Goal: Task Accomplishment & Management: Manage account settings

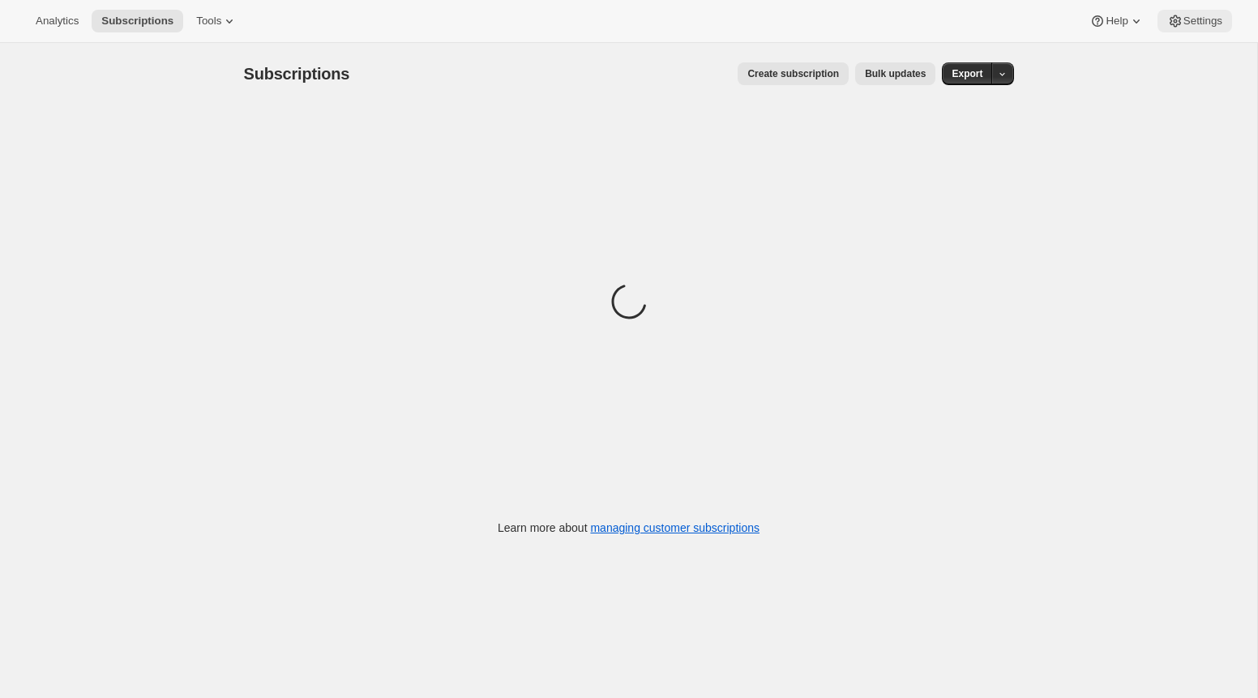
click at [1209, 22] on span "Settings" at bounding box center [1202, 21] width 39 height 13
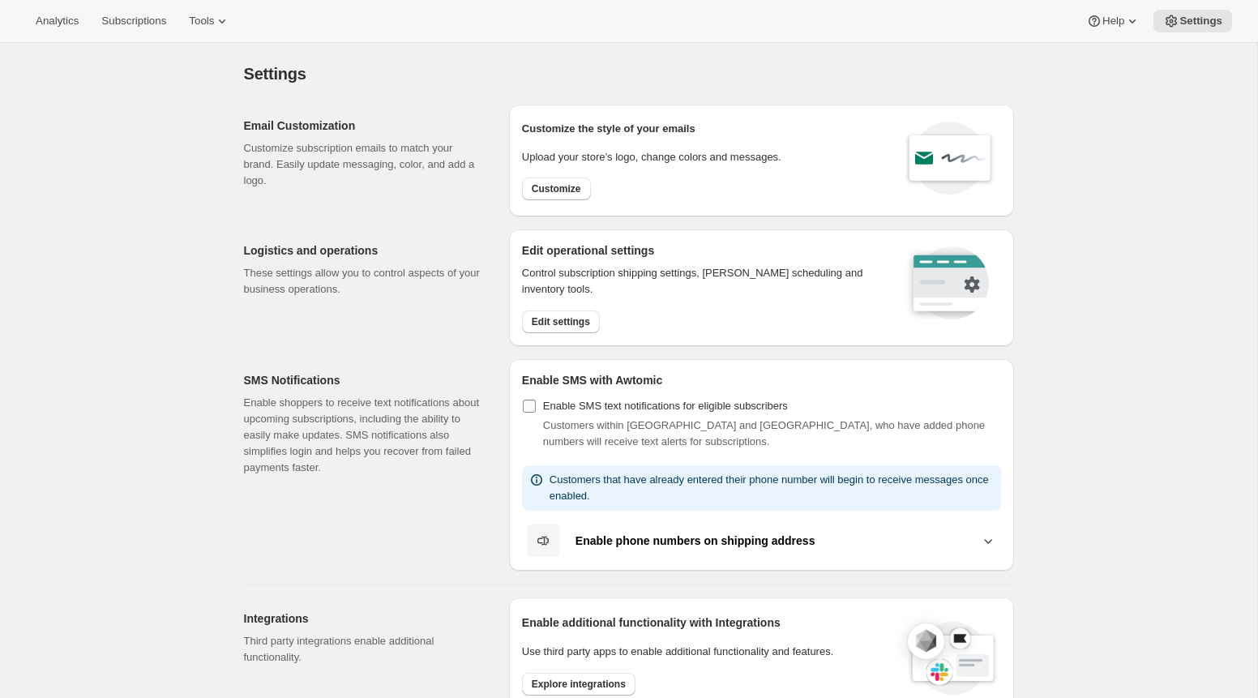
scroll to position [342, 0]
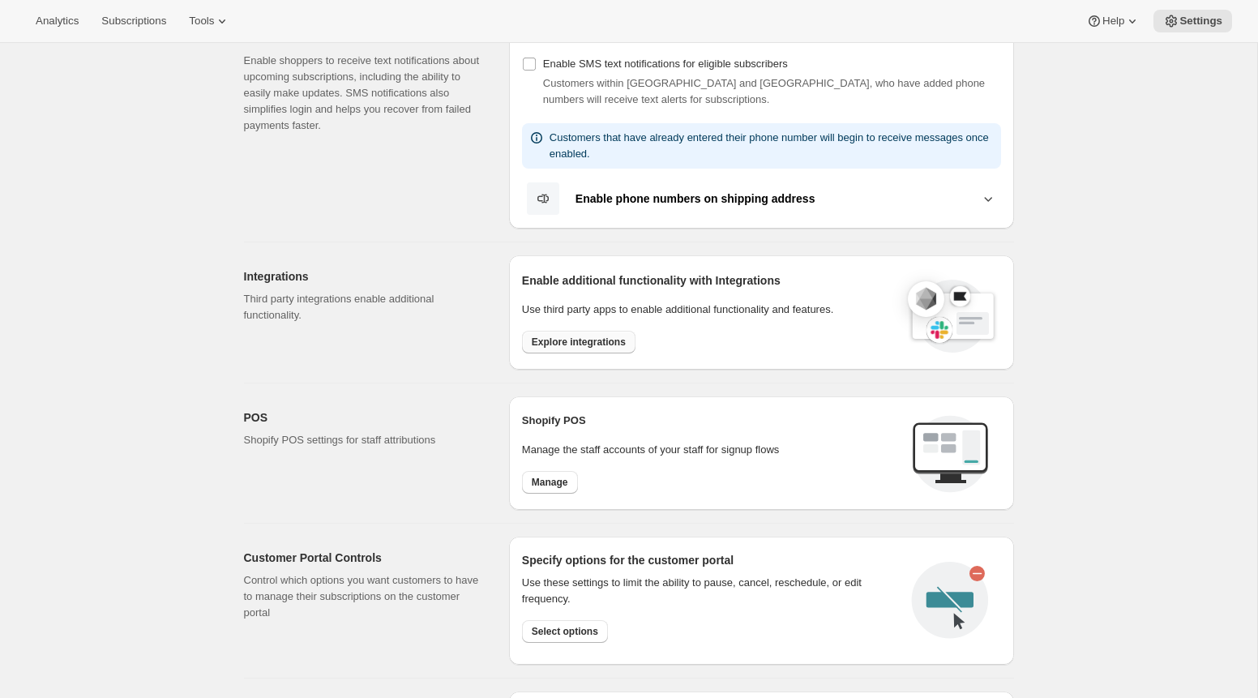
click at [609, 334] on button "Explore integrations" at bounding box center [578, 342] width 113 height 23
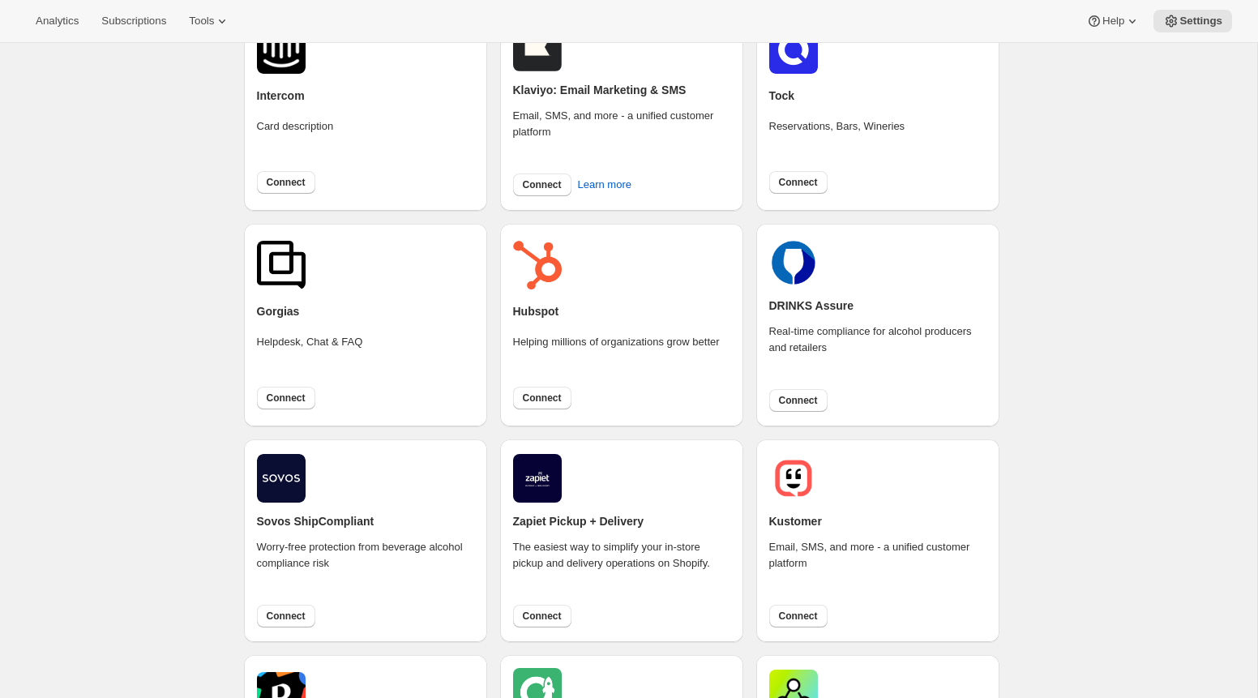
scroll to position [335, 0]
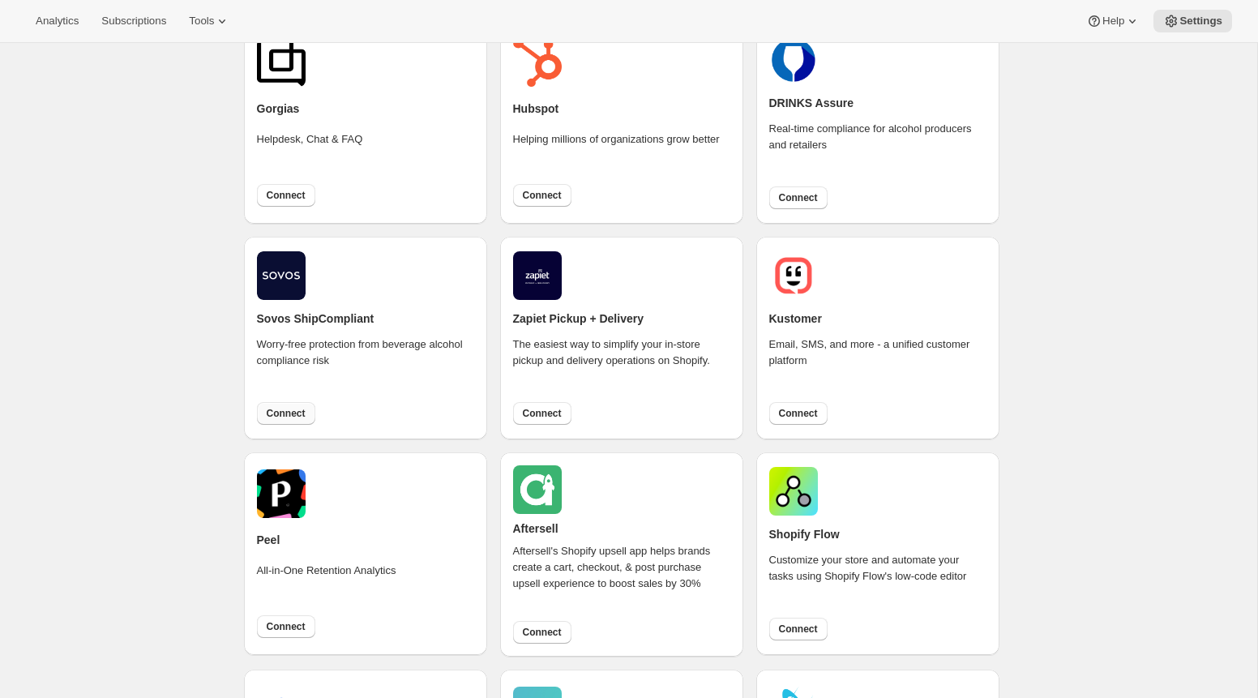
click at [306, 417] on span "Connect" at bounding box center [286, 413] width 39 height 13
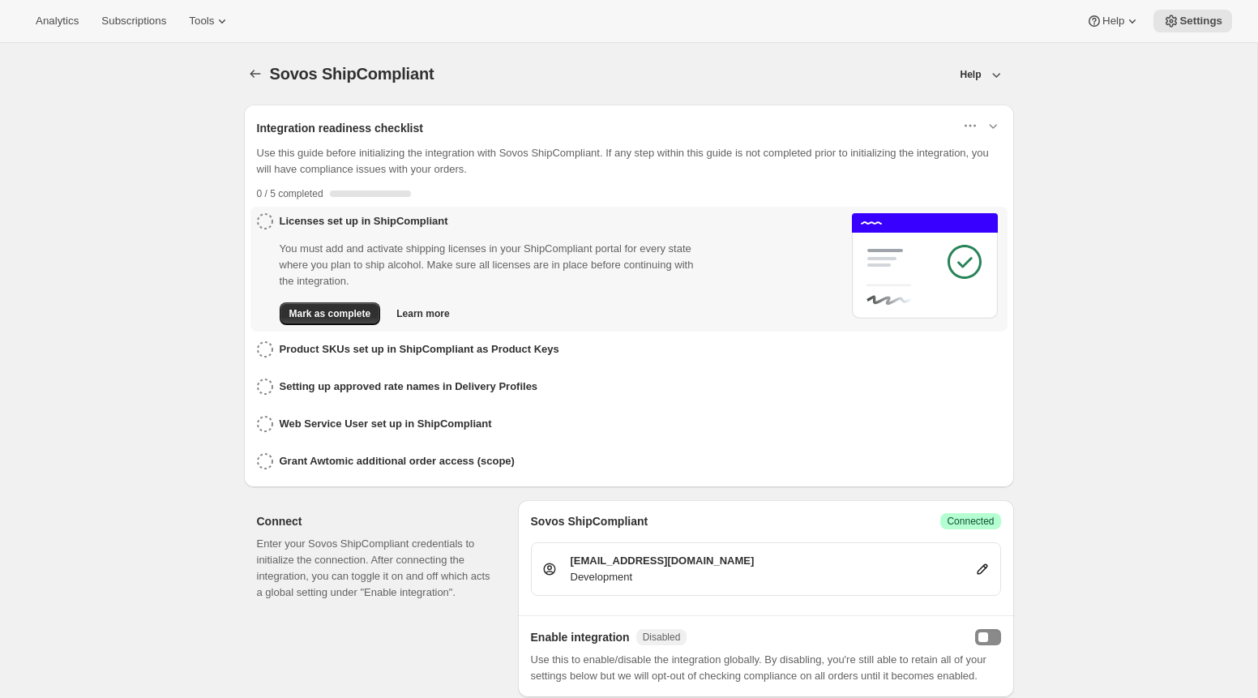
scroll to position [446, 0]
